Goal: Navigation & Orientation: Find specific page/section

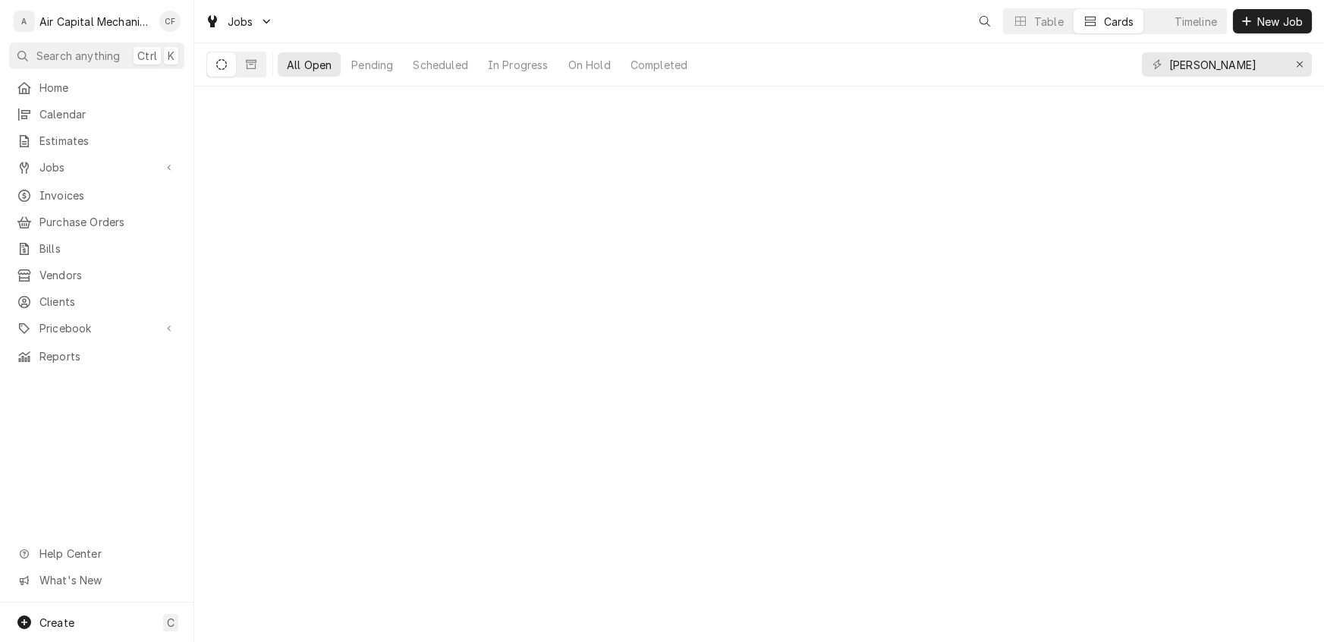
click at [58, 97] on div "Home Calendar Estimates Jobs Jobs Job Series Invoices Purchase Orders Bills Ven…" at bounding box center [97, 222] width 194 height 294
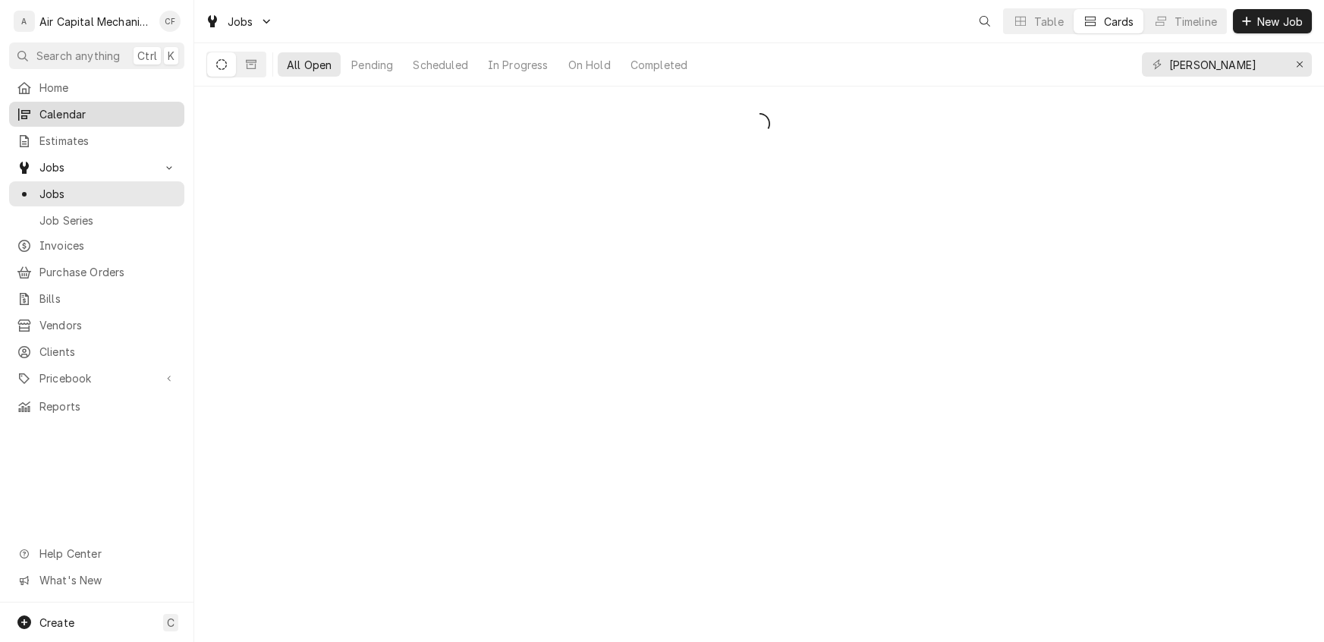
click at [56, 108] on span "Calendar" at bounding box center [107, 114] width 137 height 16
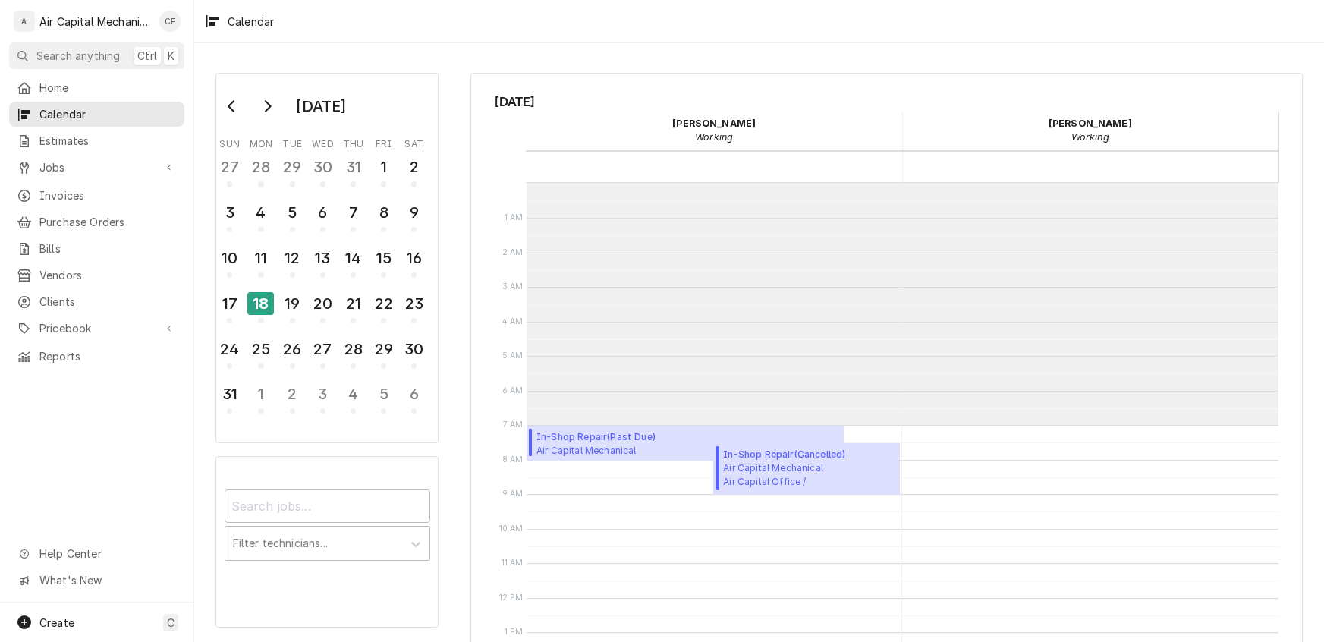
scroll to position [242, 0]
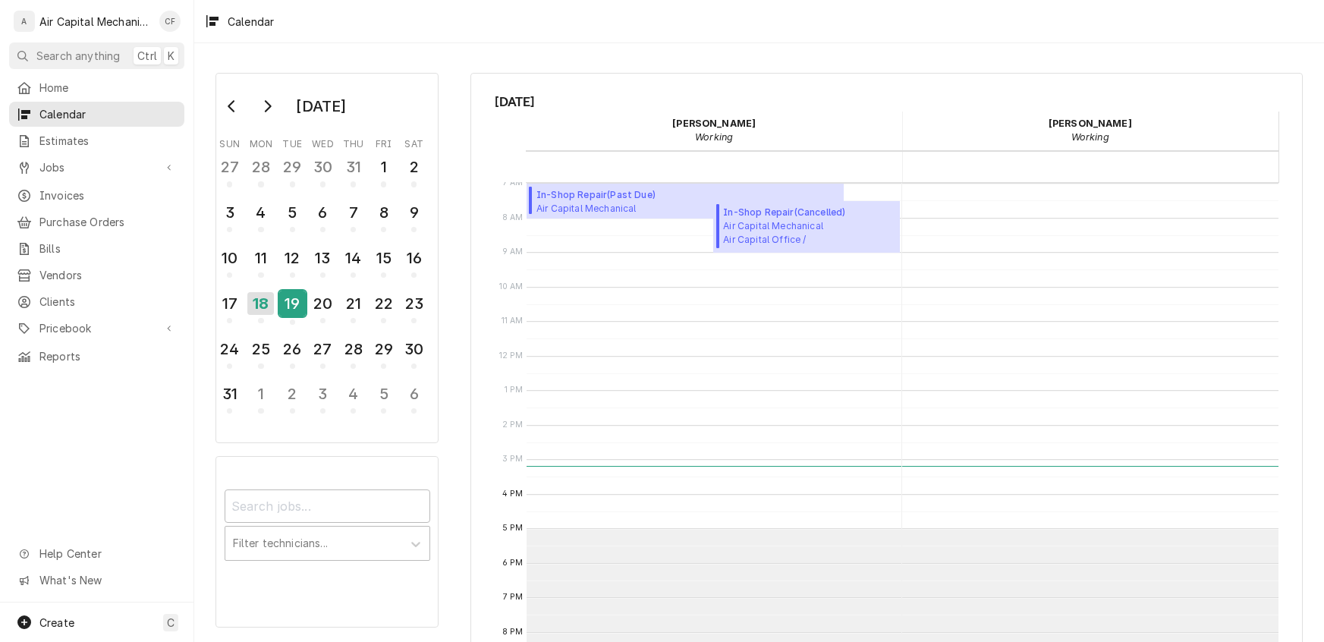
click at [295, 303] on div "19" at bounding box center [292, 304] width 27 height 26
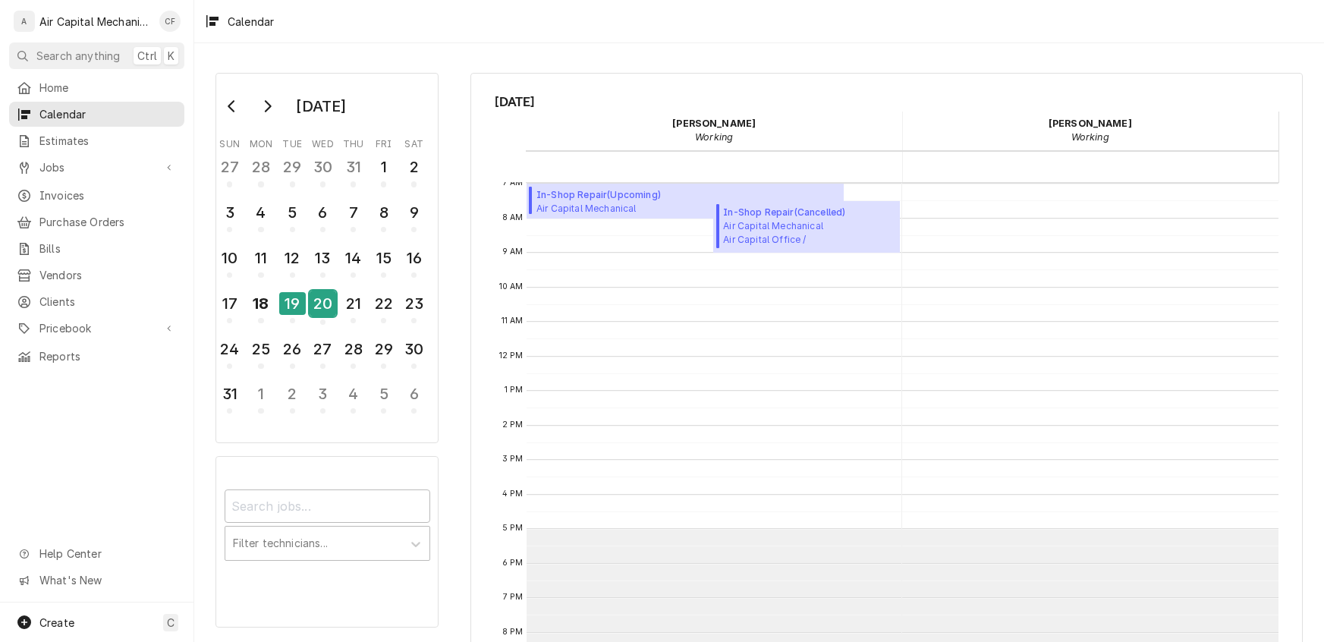
click at [320, 307] on div "20" at bounding box center [323, 304] width 27 height 26
